Goal: Participate in discussion: Engage in conversation with other users on a specific topic

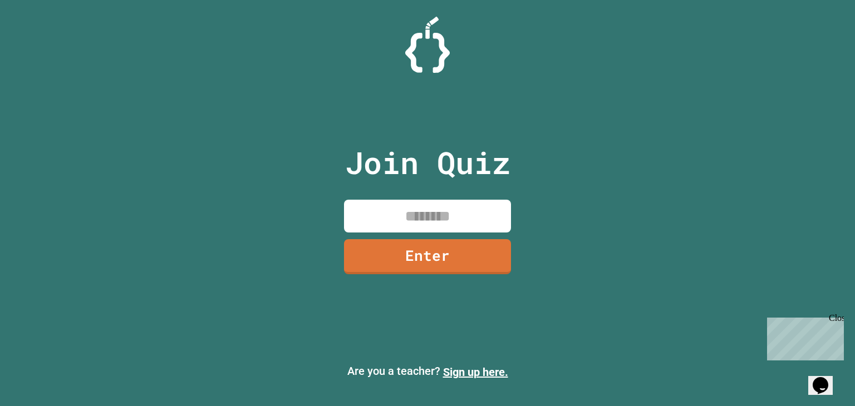
click at [447, 199] on div "Join Quiz Enter" at bounding box center [428, 203] width 188 height 351
click at [450, 206] on input at bounding box center [427, 216] width 167 height 33
click at [454, 213] on input at bounding box center [427, 216] width 167 height 33
type input "********"
click at [476, 273] on link "Enter" at bounding box center [428, 256] width 164 height 35
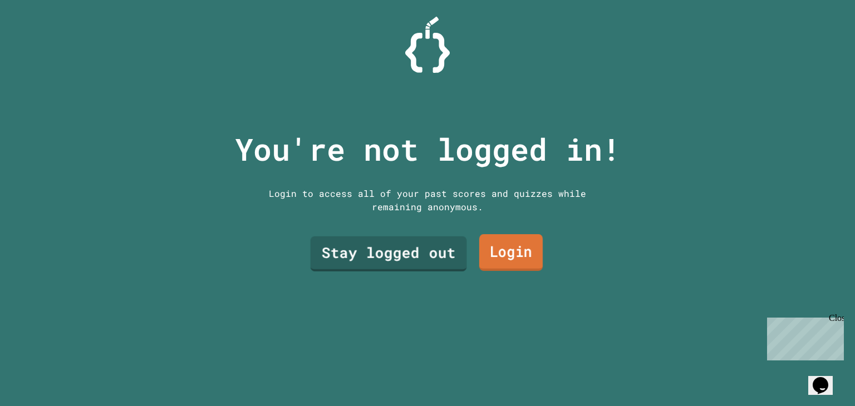
click at [412, 254] on link "Stay logged out" at bounding box center [389, 254] width 156 height 35
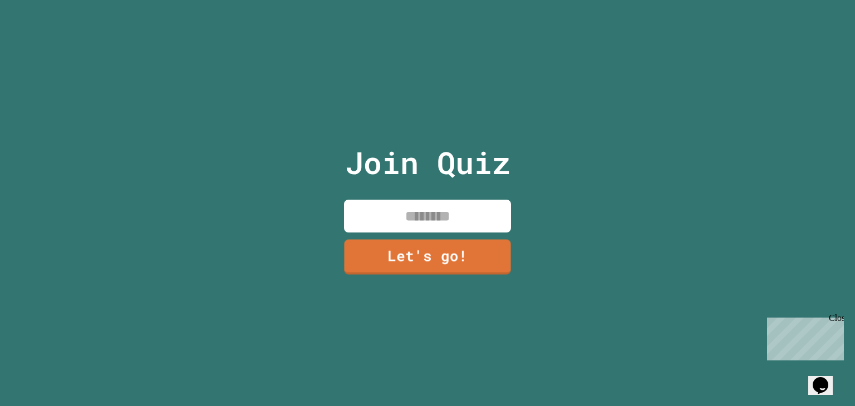
click at [383, 230] on div "Join Quiz Let's go!" at bounding box center [428, 203] width 188 height 406
click at [388, 210] on input at bounding box center [427, 216] width 167 height 33
type input "*"
type input "******"
click at [428, 252] on link "Let's go!" at bounding box center [427, 256] width 168 height 36
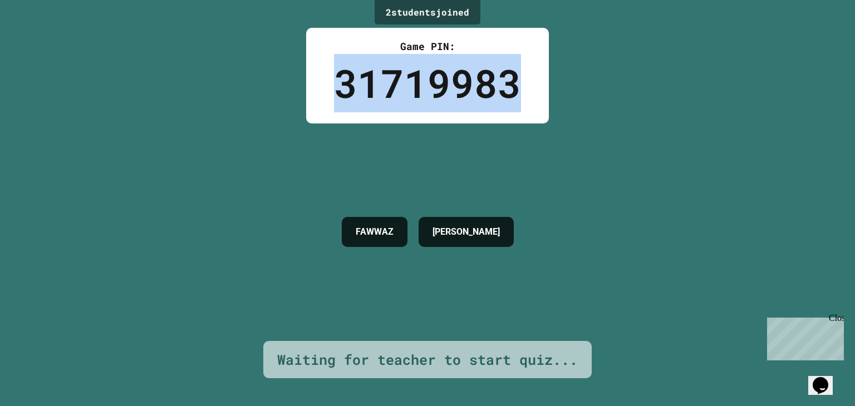
drag, startPoint x: 324, startPoint y: 69, endPoint x: 531, endPoint y: 116, distance: 211.7
click at [531, 116] on div "Game PIN: 31719983" at bounding box center [427, 76] width 243 height 96
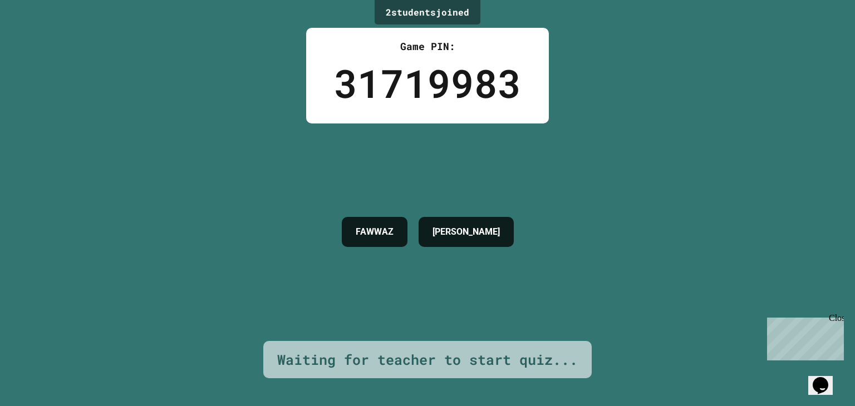
click at [511, 350] on div "Waiting for teacher to start quiz..." at bounding box center [427, 360] width 301 height 21
click at [837, 316] on div "Close" at bounding box center [836, 320] width 14 height 14
drag, startPoint x: 589, startPoint y: 268, endPoint x: 525, endPoint y: 299, distance: 71.2
click at [525, 299] on div "2 student s joined Game PIN: 31719983 [PERSON_NAME] Waiting for teacher to star…" at bounding box center [427, 203] width 855 height 406
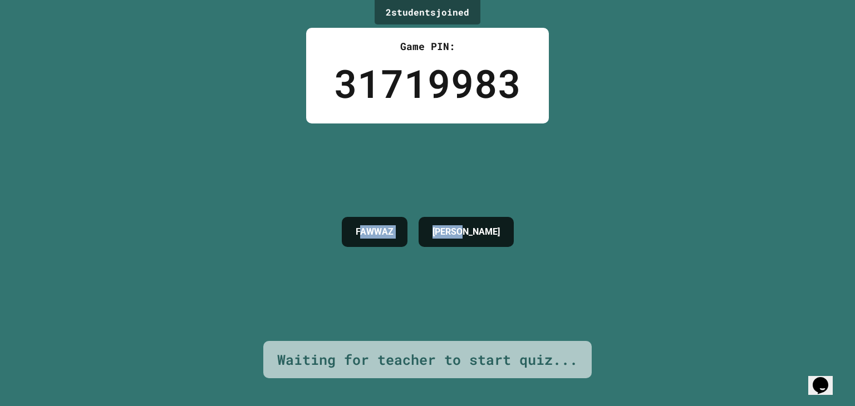
drag, startPoint x: 343, startPoint y: 233, endPoint x: 544, endPoint y: 254, distance: 201.5
click at [544, 254] on div "2 student s joined Game PIN: 31719983 [PERSON_NAME] Waiting for teacher to star…" at bounding box center [427, 203] width 855 height 406
drag, startPoint x: 513, startPoint y: 223, endPoint x: 207, endPoint y: 230, distance: 305.6
click at [207, 230] on div "2 student s joined Game PIN: 31719983 [PERSON_NAME] Waiting for teacher to star…" at bounding box center [427, 203] width 855 height 406
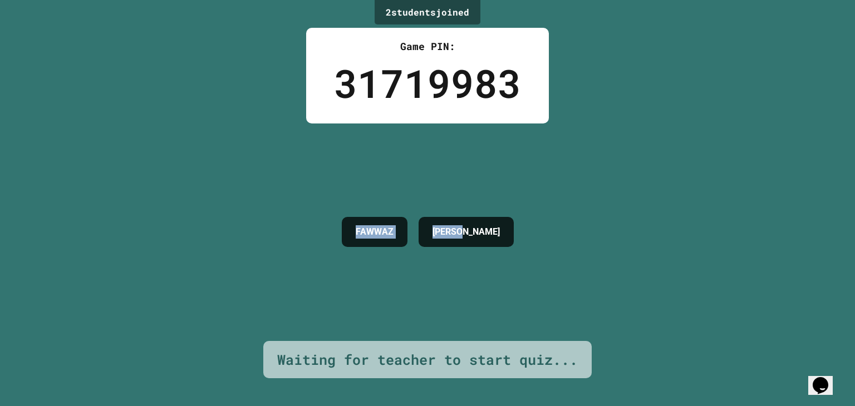
click at [207, 230] on div "2 student s joined Game PIN: 31719983 [PERSON_NAME] Waiting for teacher to star…" at bounding box center [427, 203] width 855 height 406
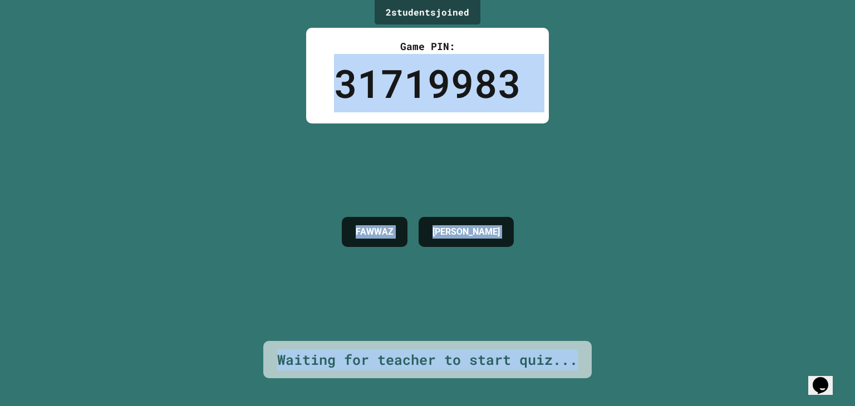
drag, startPoint x: 272, startPoint y: 112, endPoint x: 764, endPoint y: 300, distance: 527.3
click at [764, 300] on div "2 student s joined Game PIN: 31719983 [PERSON_NAME] Waiting for teacher to star…" at bounding box center [427, 203] width 855 height 406
drag, startPoint x: 764, startPoint y: 300, endPoint x: 450, endPoint y: 328, distance: 315.7
click at [450, 328] on div "[PERSON_NAME]" at bounding box center [427, 233] width 183 height 218
click at [541, 356] on div "Waiting for teacher to start quiz..." at bounding box center [427, 360] width 301 height 21
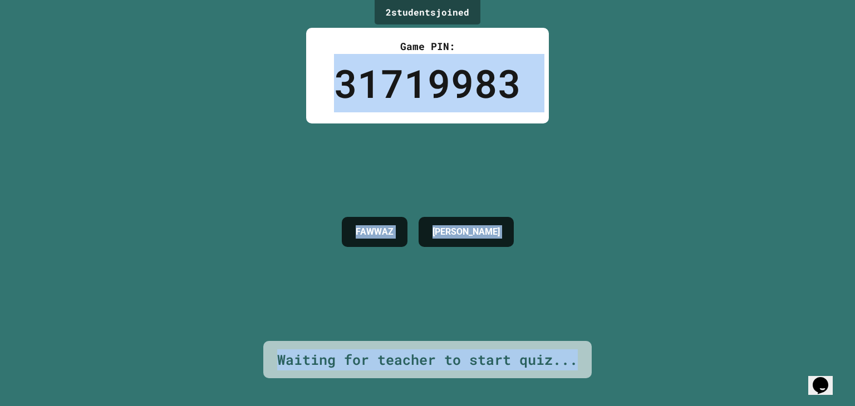
drag, startPoint x: 644, startPoint y: 377, endPoint x: 281, endPoint y: 74, distance: 473.0
click at [281, 74] on div "2 student s joined Game PIN: 31719983 [PERSON_NAME] Waiting for teacher to star…" at bounding box center [427, 203] width 855 height 406
click at [336, 180] on div "[PERSON_NAME]" at bounding box center [427, 233] width 183 height 218
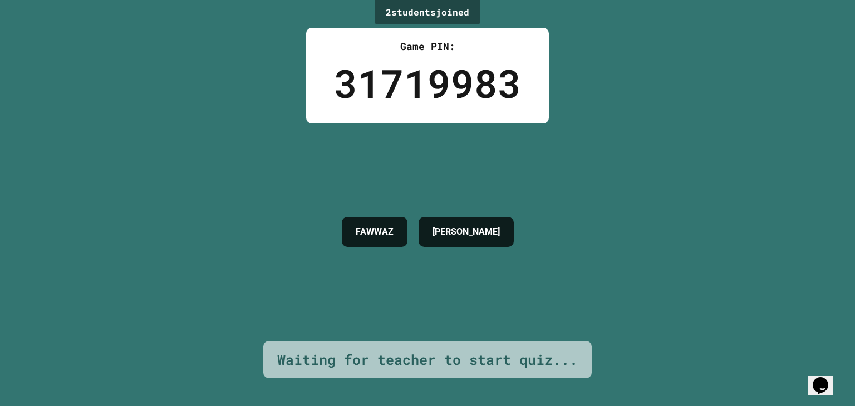
click at [564, 126] on div "2 student s joined Game PIN: 31719983 [PERSON_NAME] Waiting for teacher to star…" at bounding box center [427, 203] width 855 height 406
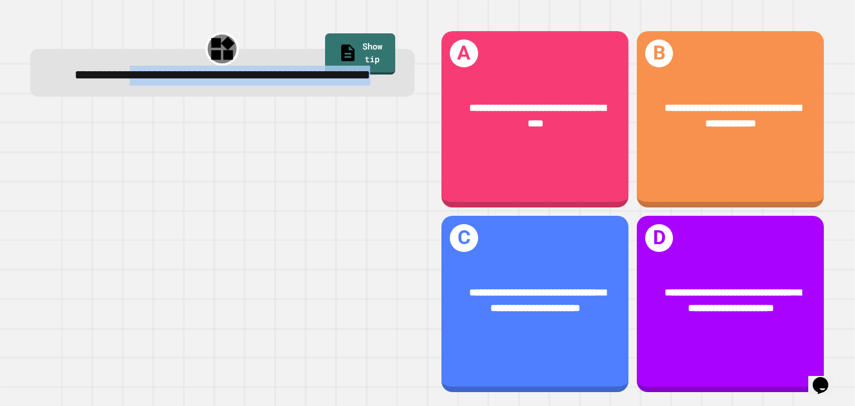
drag, startPoint x: 156, startPoint y: 76, endPoint x: 302, endPoint y: 101, distance: 147.9
click at [302, 86] on div "**********" at bounding box center [222, 76] width 350 height 20
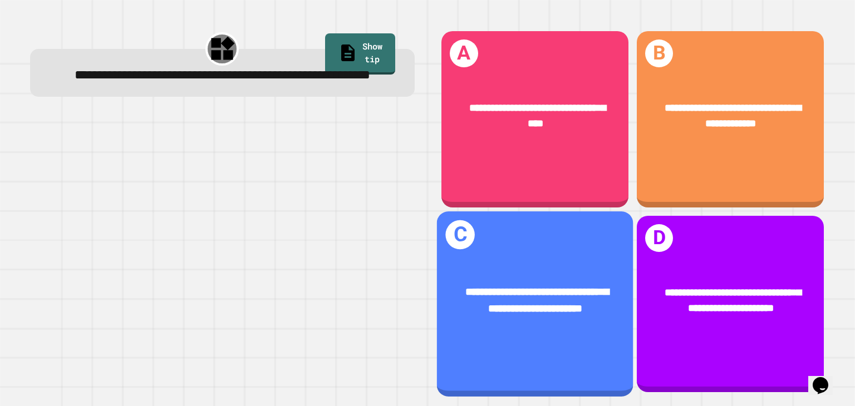
click at [573, 287] on span "**********" at bounding box center [537, 300] width 143 height 27
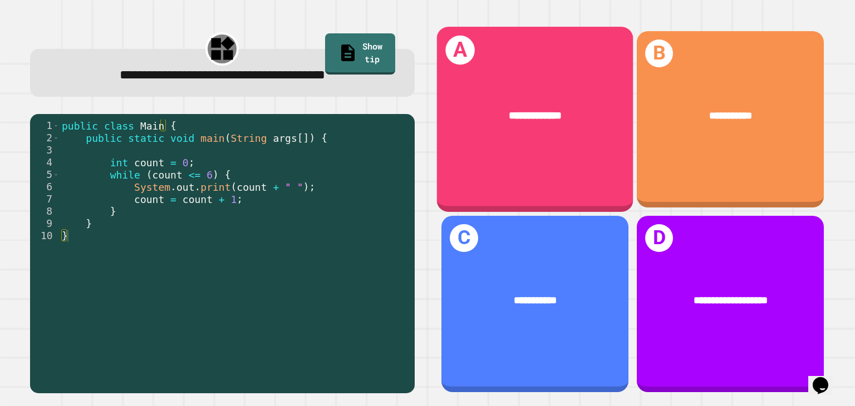
click at [509, 115] on span "**********" at bounding box center [535, 115] width 53 height 11
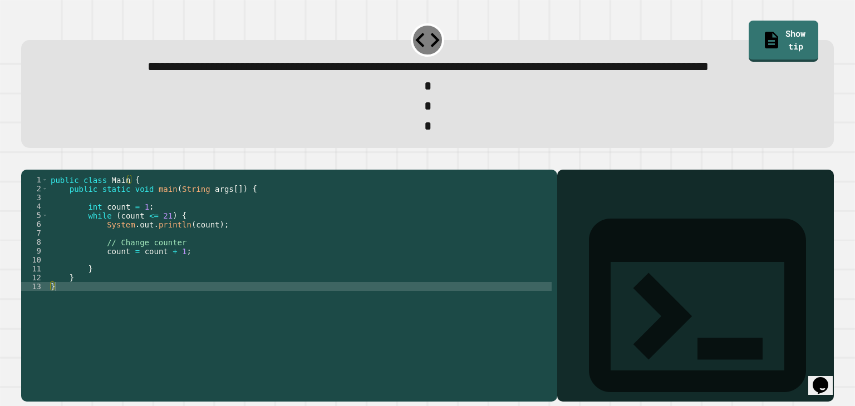
click at [149, 247] on div "public class Main { public static void main ( String args [ ]) { int count = 1 …" at bounding box center [299, 259] width 503 height 169
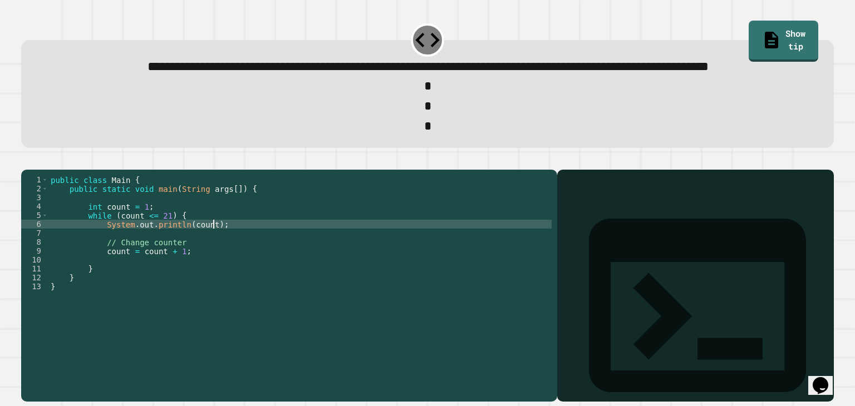
click at [225, 265] on div "public class Main { public static void main ( String args [ ]) { int count = 1 …" at bounding box center [299, 259] width 503 height 169
click at [180, 287] on div "public class Main { public static void main ( String args [ ]) { int count = 1 …" at bounding box center [299, 259] width 503 height 169
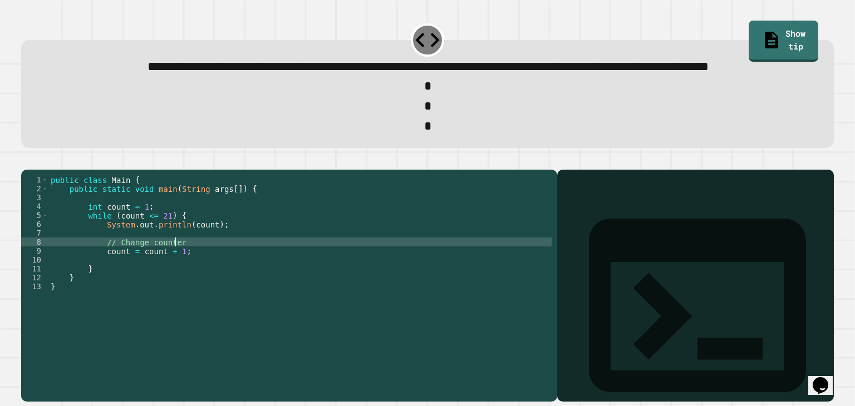
click at [175, 292] on div "public class Main { public static void main ( String args [ ]) { int count = 1 …" at bounding box center [299, 259] width 503 height 169
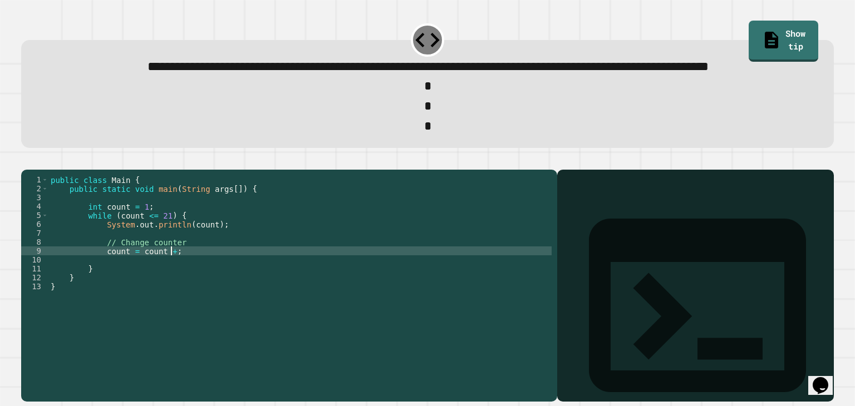
scroll to position [0, 8]
type textarea "**********"
click at [27, 161] on icon "button" at bounding box center [27, 161] width 0 height 0
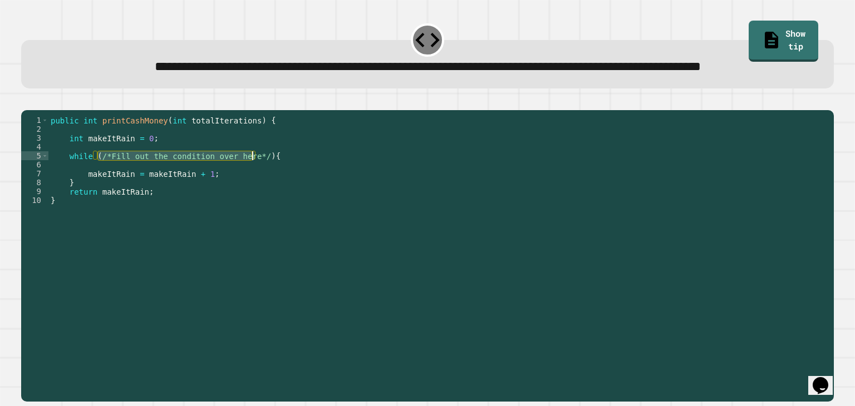
drag, startPoint x: 98, startPoint y: 194, endPoint x: 253, endPoint y: 196, distance: 155.3
click at [253, 196] on div "public int printCashMoney ( int totalIterations ) { int makeItRain = 0 ; while …" at bounding box center [437, 232] width 779 height 232
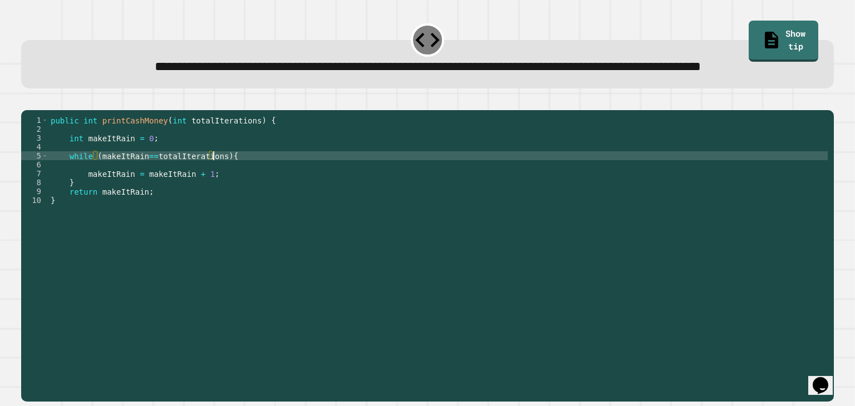
scroll to position [0, 11]
click at [144, 193] on div "public int printCashMoney ( int totalIterations ) { int makeItRain = 0 ; while …" at bounding box center [437, 232] width 779 height 232
type textarea "**********"
click at [27, 101] on icon "button" at bounding box center [27, 101] width 0 height 0
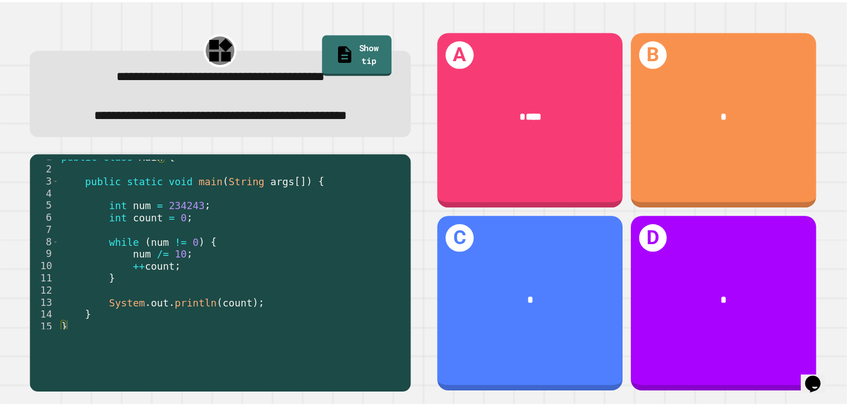
scroll to position [12, 0]
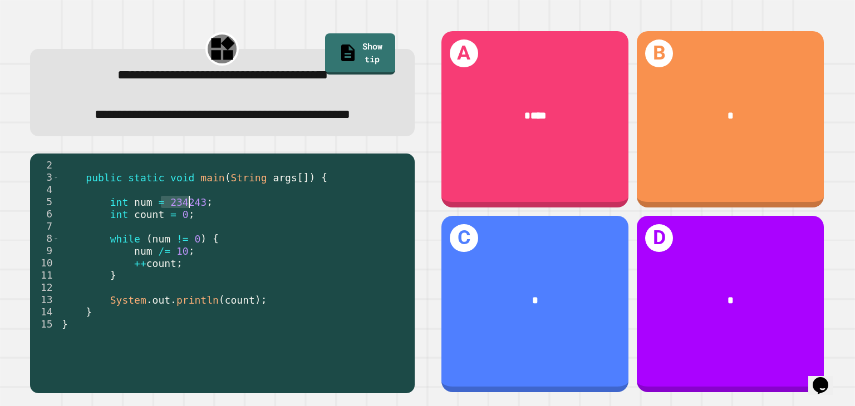
drag, startPoint x: 161, startPoint y: 228, endPoint x: 187, endPoint y: 228, distance: 26.2
click at [187, 228] on div "public static void main ( String args [ ]) { int num = 234243 ; int count = 0 ;…" at bounding box center [230, 257] width 341 height 196
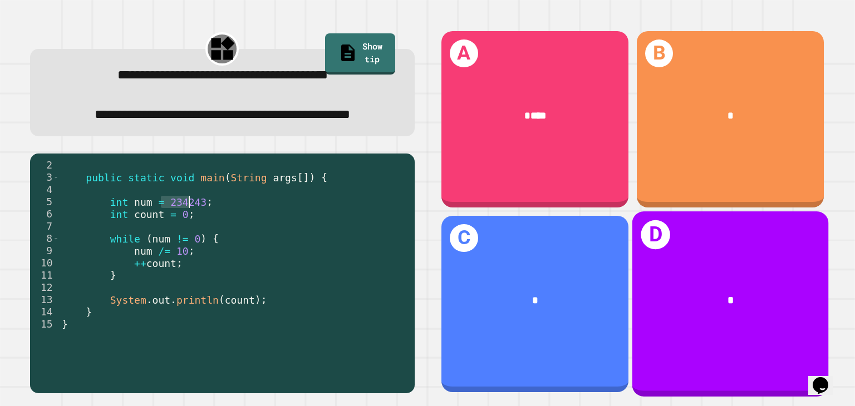
click at [691, 328] on div "D *" at bounding box center [730, 303] width 196 height 185
